Goal: Information Seeking & Learning: Check status

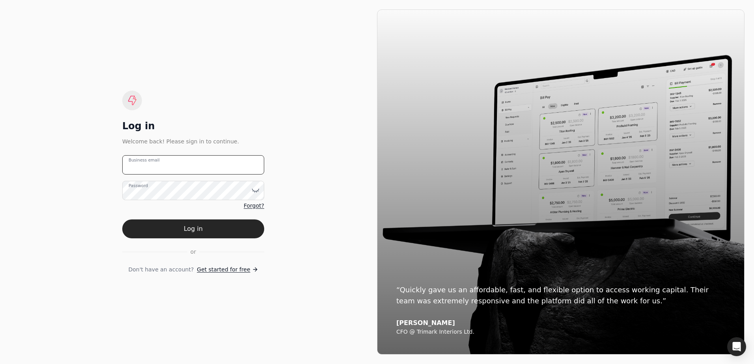
click at [182, 171] on email "Business email" at bounding box center [193, 164] width 142 height 19
type email "e"
type email "[EMAIL_ADDRESS][DOMAIN_NAME]"
click at [122, 220] on button "Log in" at bounding box center [193, 229] width 142 height 19
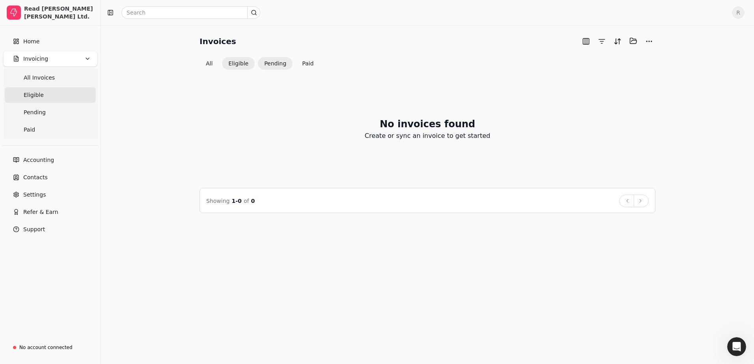
click at [278, 63] on button "Pending" at bounding box center [275, 63] width 35 height 13
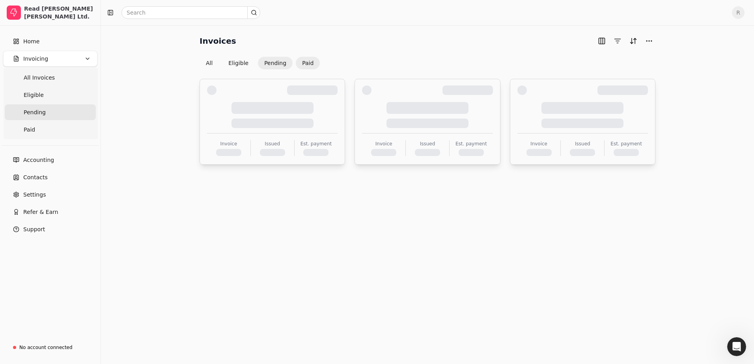
click at [309, 63] on button "Paid" at bounding box center [308, 63] width 24 height 13
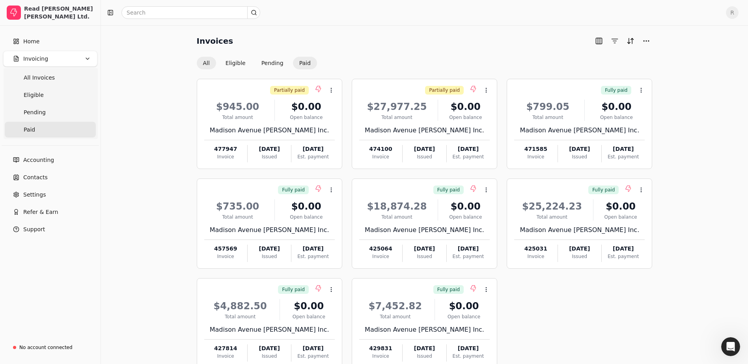
click at [205, 63] on button "All" at bounding box center [206, 63] width 19 height 13
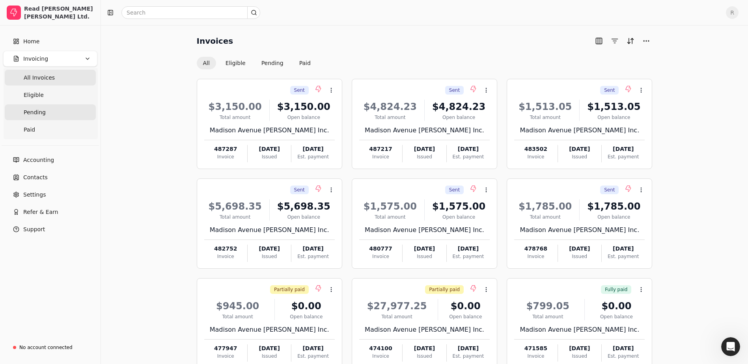
click at [42, 114] on span "Pending" at bounding box center [35, 112] width 22 height 8
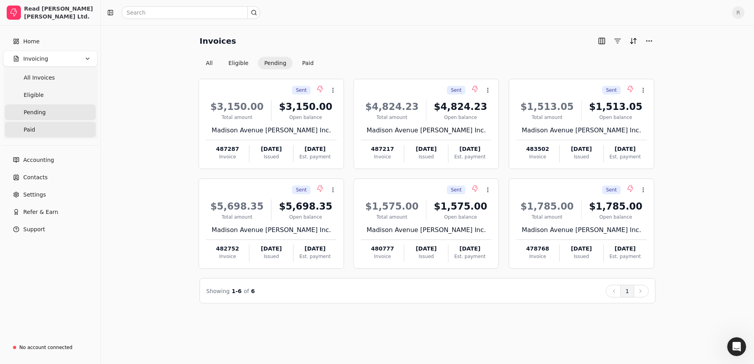
click at [31, 128] on span "Paid" at bounding box center [29, 130] width 11 height 8
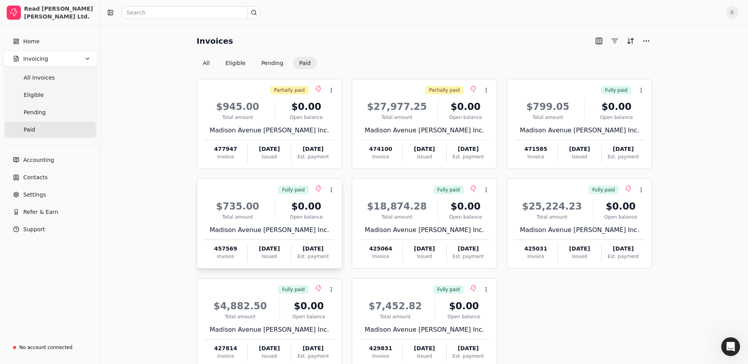
scroll to position [48, 0]
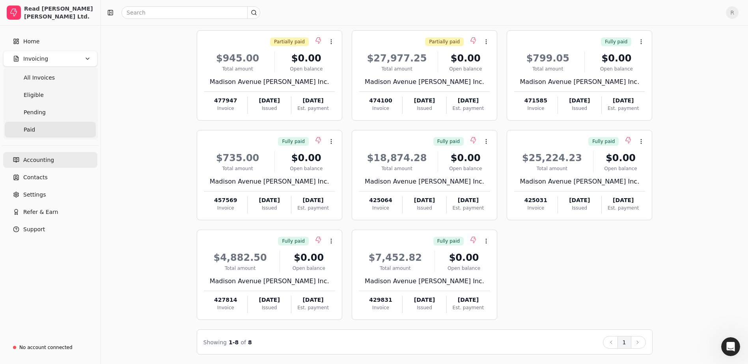
click at [40, 162] on span "Accounting" at bounding box center [38, 160] width 31 height 8
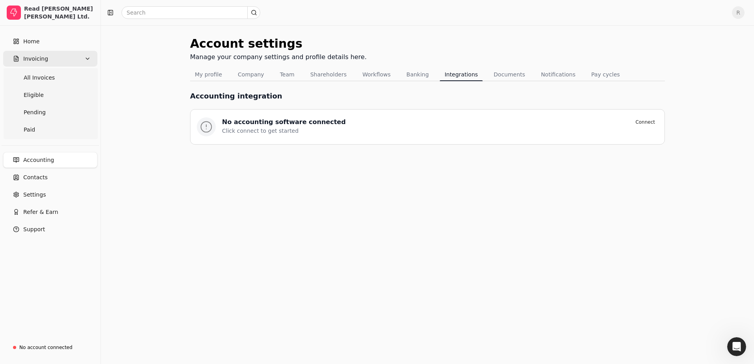
click at [54, 60] on button "Invoicing" at bounding box center [50, 59] width 94 height 16
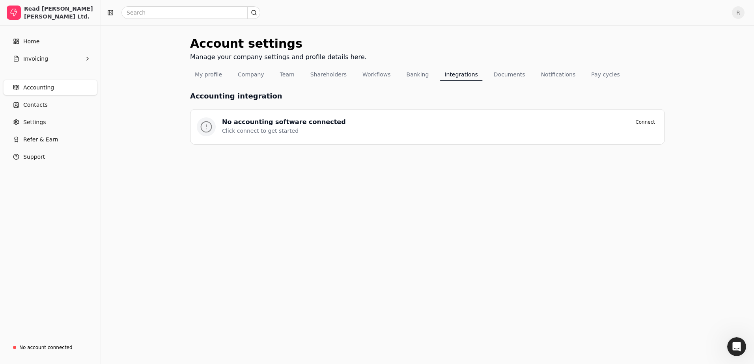
click at [37, 90] on span "Accounting" at bounding box center [38, 88] width 31 height 8
click at [41, 58] on span "Invoicing" at bounding box center [35, 59] width 25 height 8
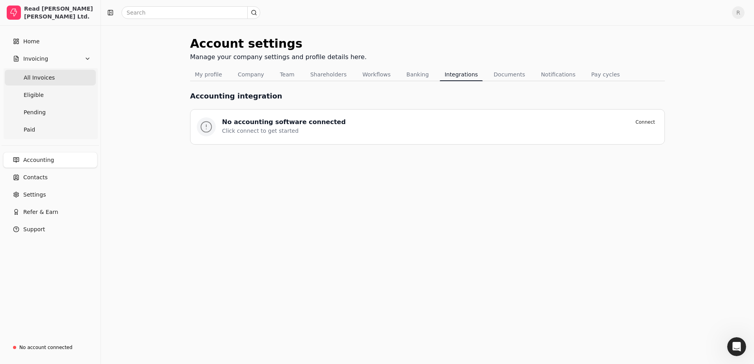
click at [45, 76] on span "All Invoices" at bounding box center [39, 78] width 31 height 8
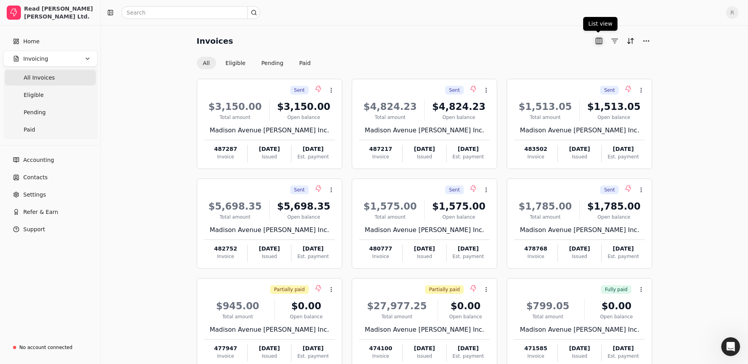
click at [598, 41] on button "button" at bounding box center [598, 41] width 13 height 13
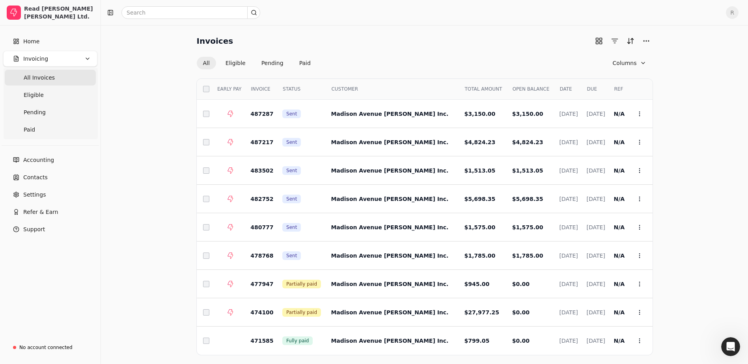
scroll to position [35, 0]
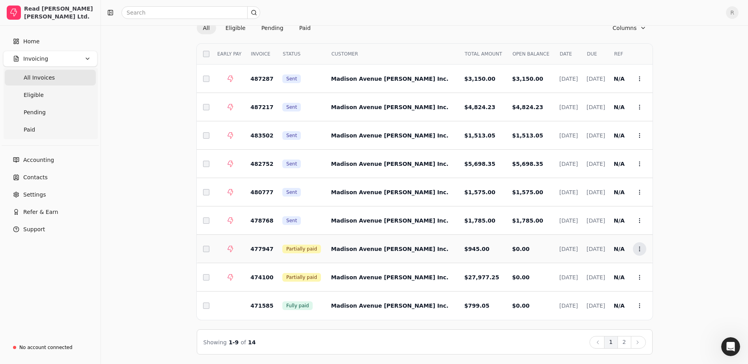
click at [639, 252] on button "Context Menu Button" at bounding box center [639, 248] width 13 height 13
click at [680, 250] on div "Invoices All Eligible Pending Paid Columns Select EARLY PAY INVOICE STATUS CUST…" at bounding box center [424, 177] width 628 height 355
click at [295, 251] on span "Partially paid" at bounding box center [301, 249] width 31 height 7
click at [635, 252] on button "Context Menu Button" at bounding box center [639, 248] width 13 height 13
click at [648, 263] on li "Open" at bounding box center [677, 268] width 97 height 15
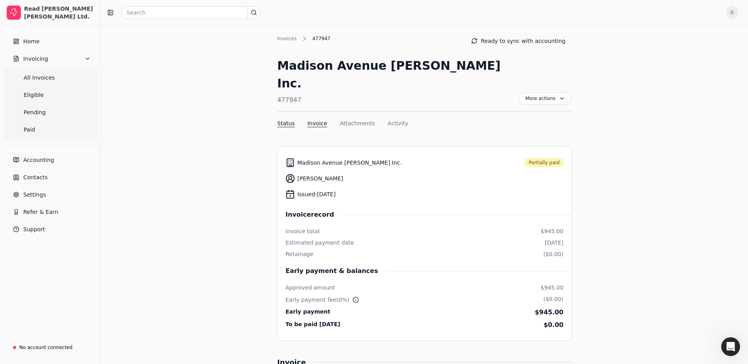
click at [314, 119] on button "Invoice" at bounding box center [317, 123] width 20 height 8
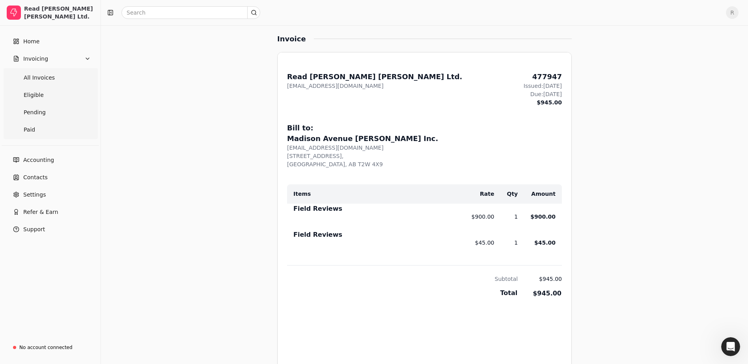
scroll to position [35, 0]
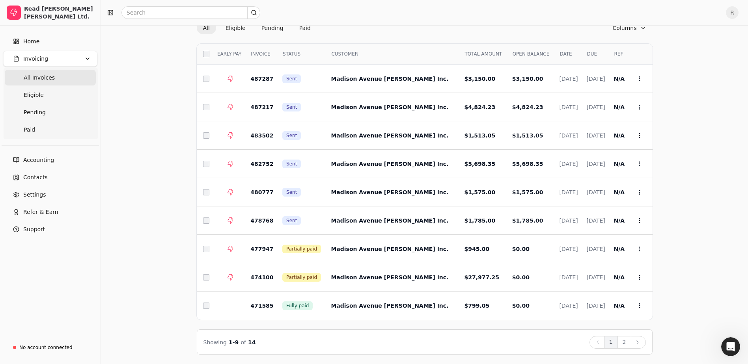
click at [743, 189] on div "Invoices All Eligible Pending Paid Columns Select EARLY PAY INVOICE STATUS CUST…" at bounding box center [424, 177] width 647 height 374
